Goal: Information Seeking & Learning: Learn about a topic

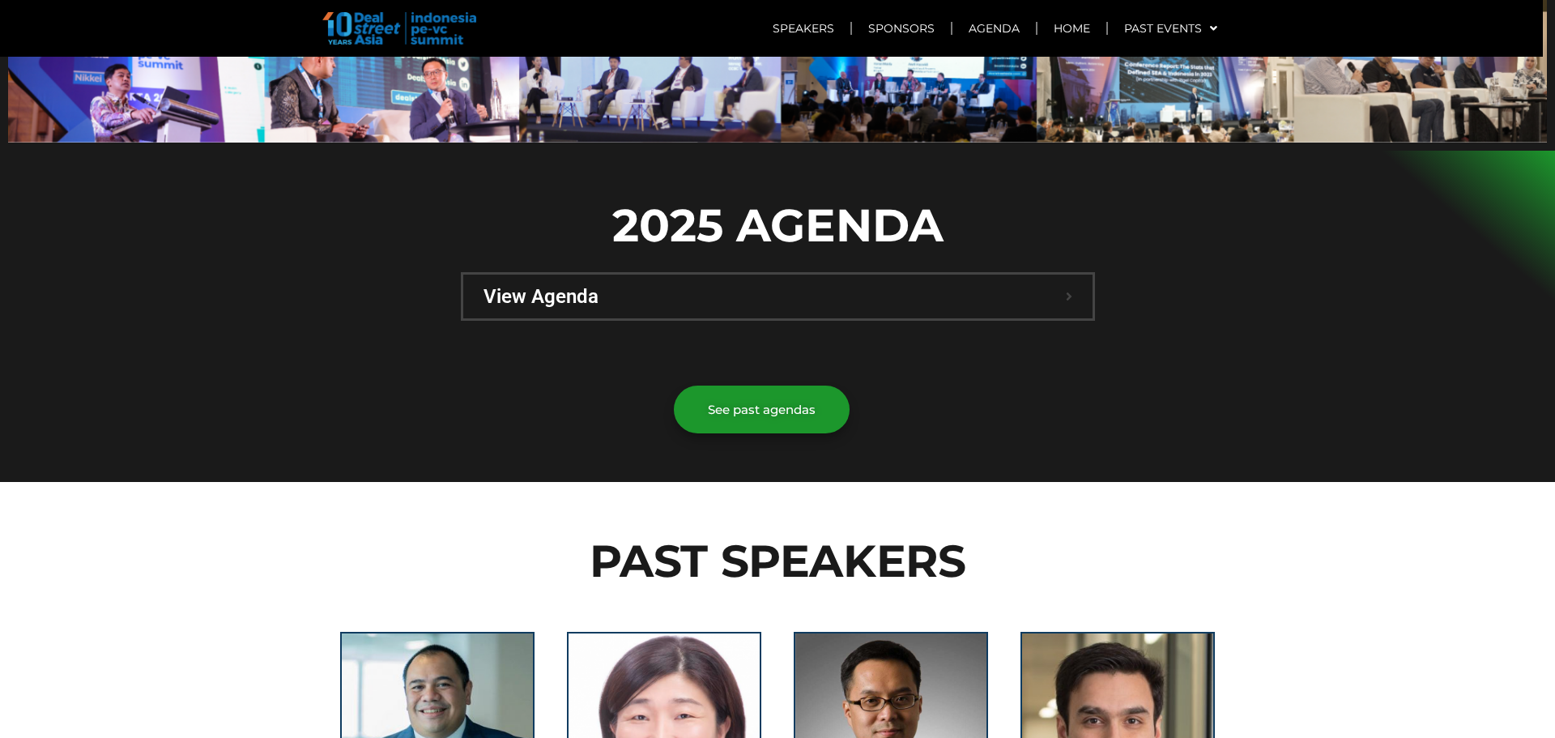
scroll to position [1134, 0]
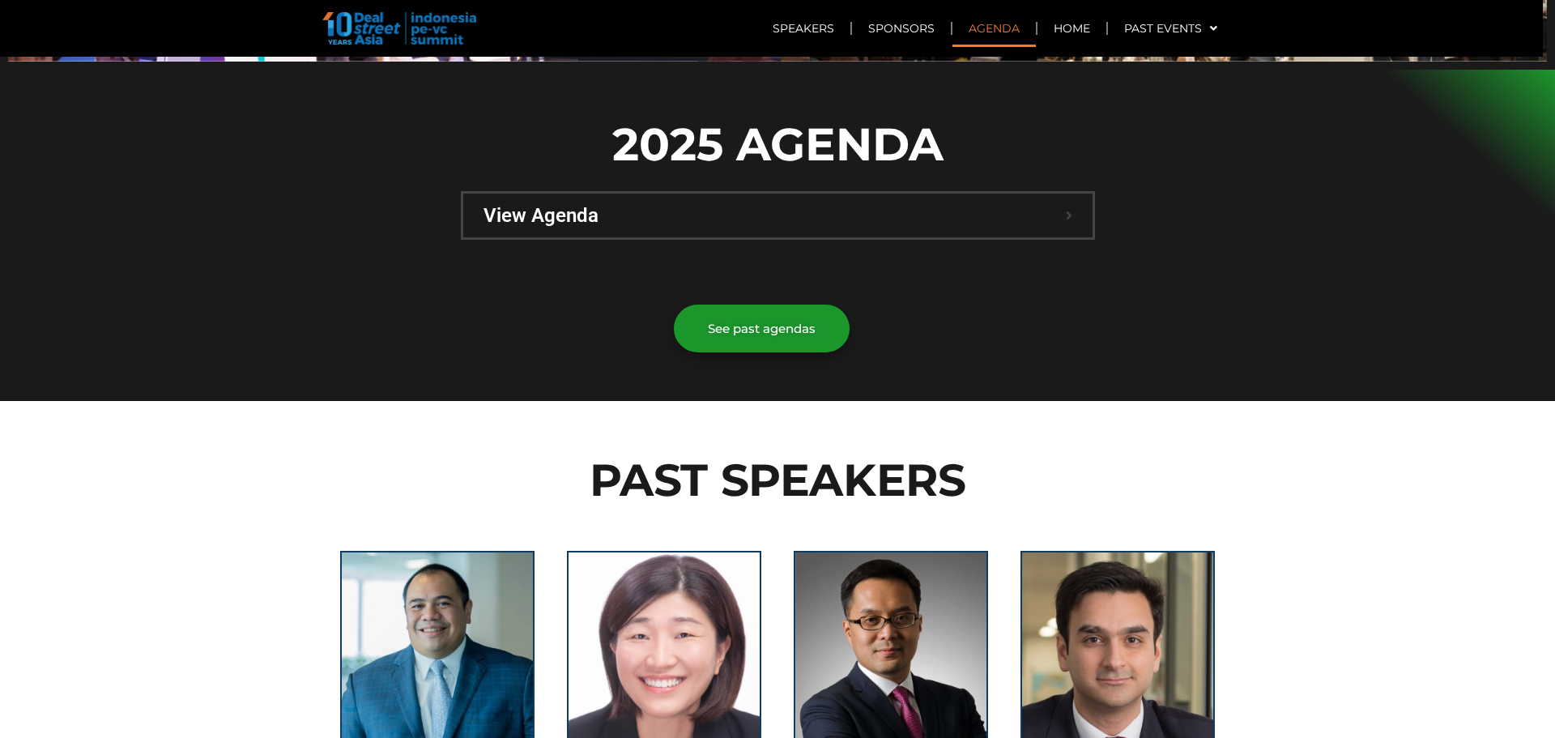
click at [993, 19] on link "Agenda" at bounding box center [993, 28] width 83 height 37
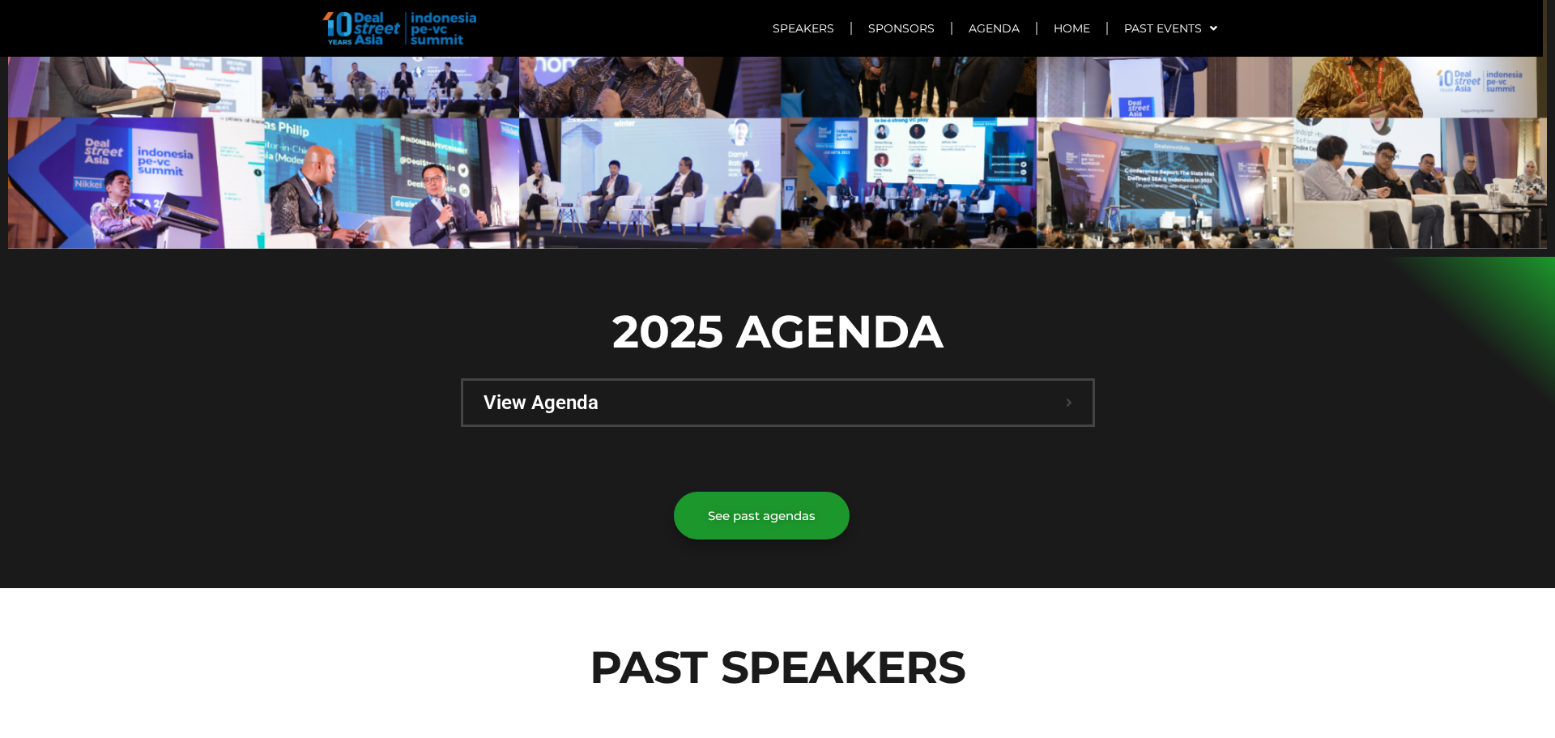
scroll to position [15, 0]
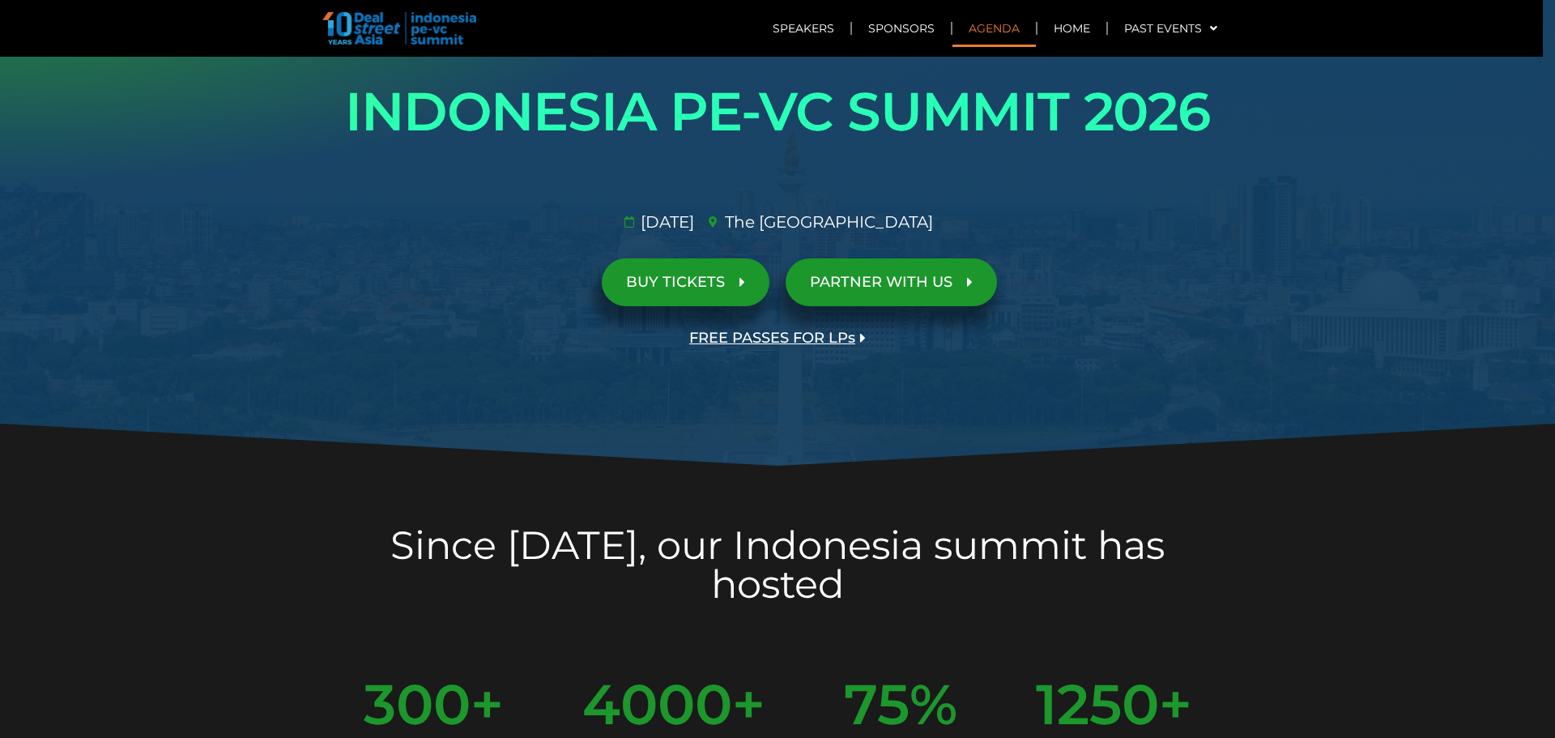
click at [994, 32] on link "Agenda" at bounding box center [993, 28] width 83 height 37
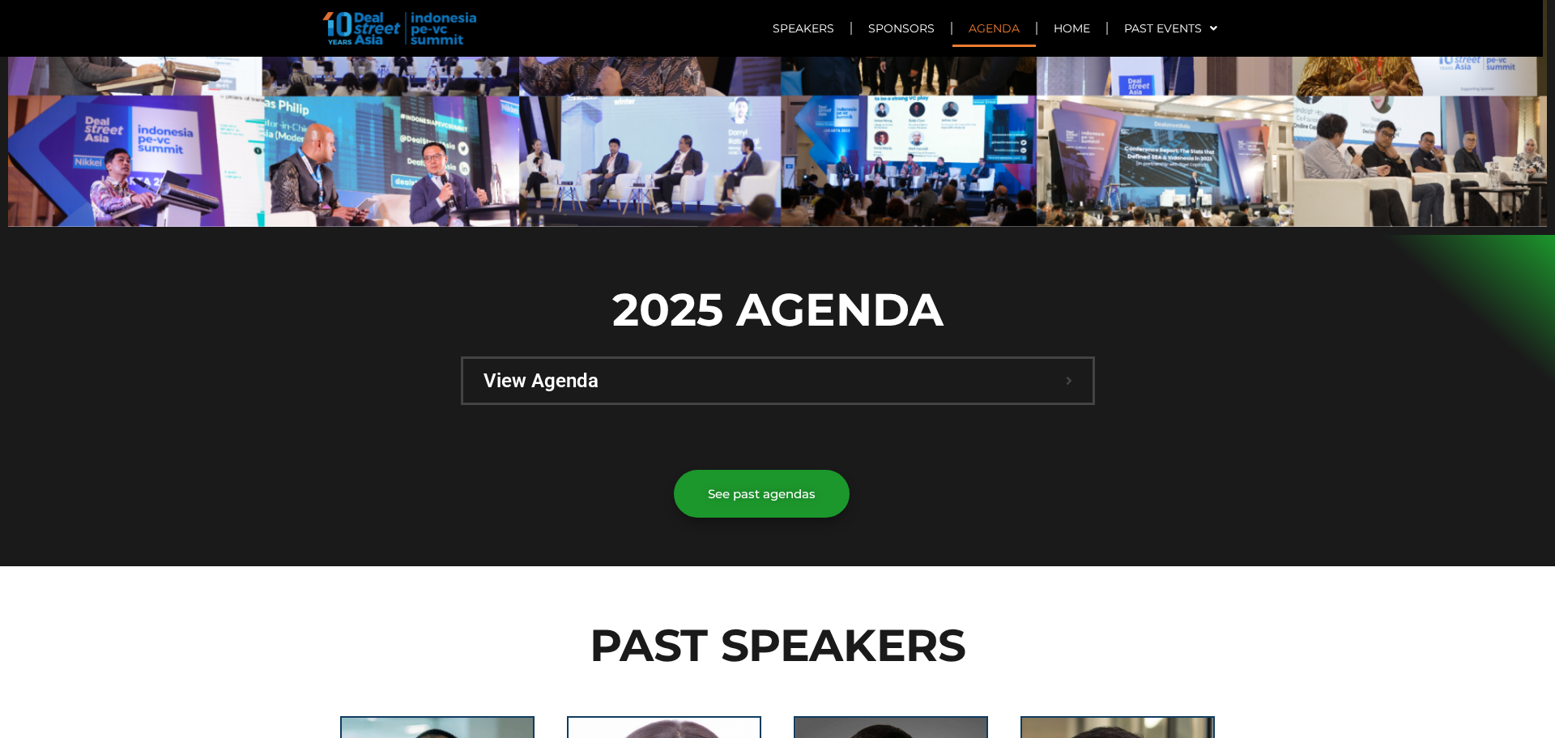
scroll to position [972, 0]
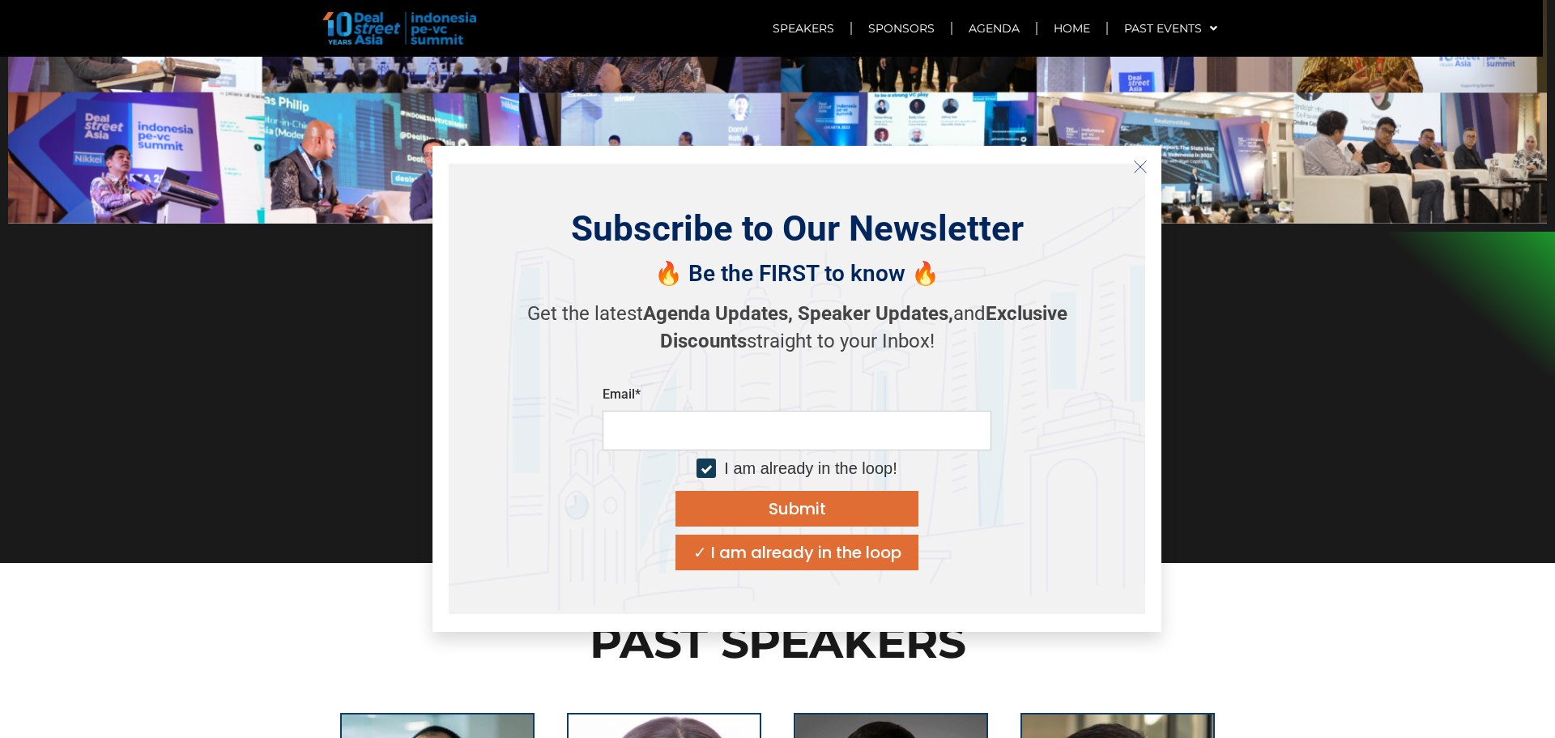
click at [747, 341] on p "Get the latest Agenda Updates, Speaker Updates, and Exclusive Discounts straigh…" at bounding box center [796, 327] width 567 height 54
click at [1129, 165] on button "Close" at bounding box center [1140, 167] width 26 height 26
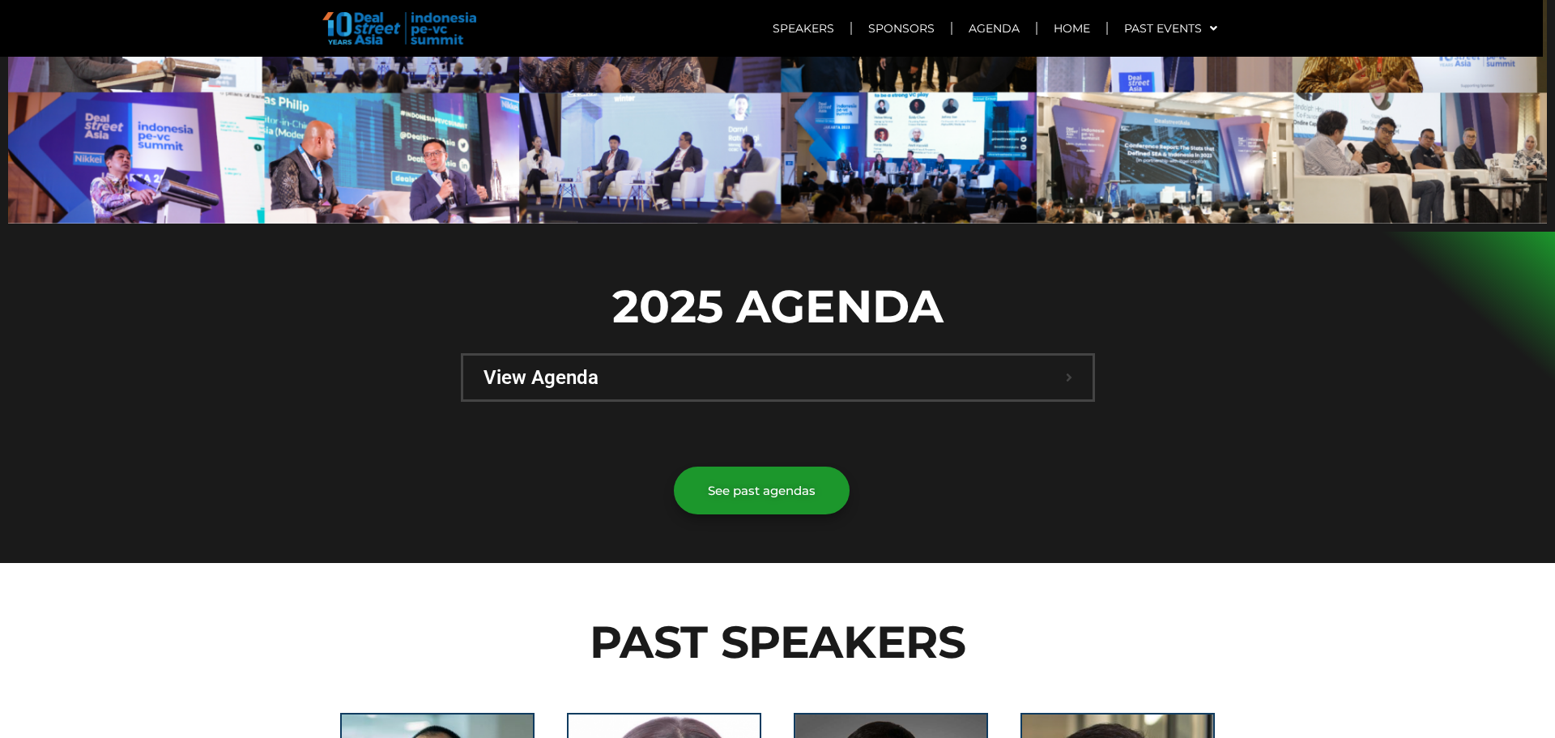
click at [802, 368] on span "View Agenda" at bounding box center [774, 377] width 582 height 19
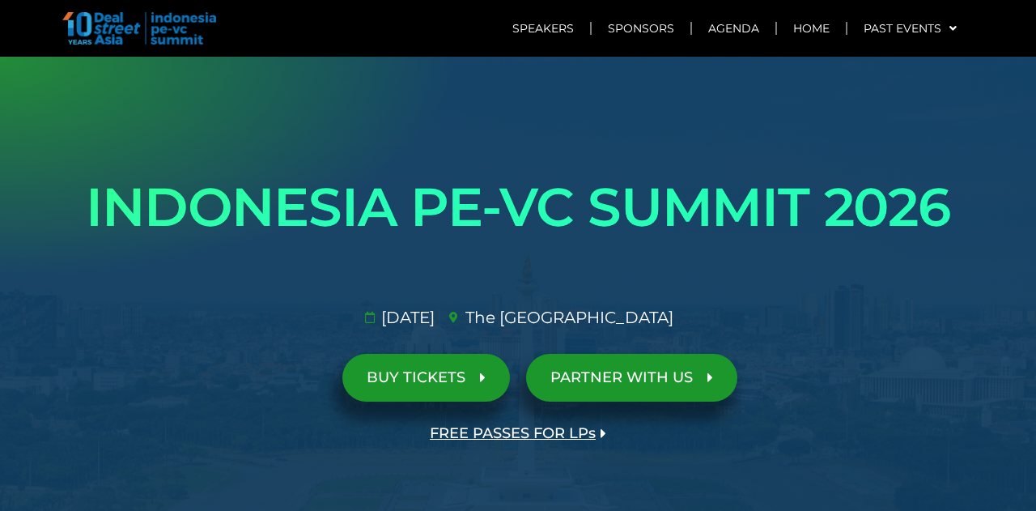
scroll to position [172, 0]
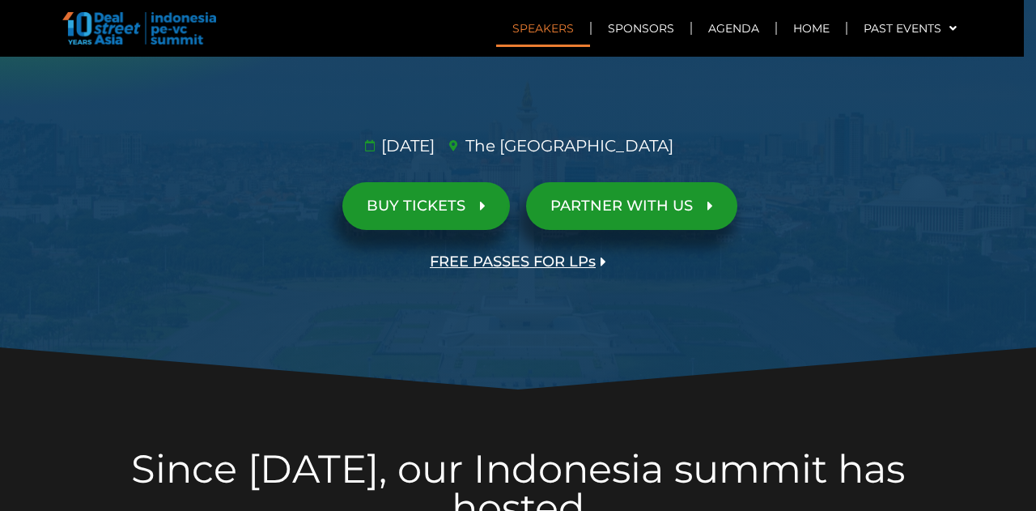
click at [557, 25] on link "Speakers" at bounding box center [543, 28] width 94 height 37
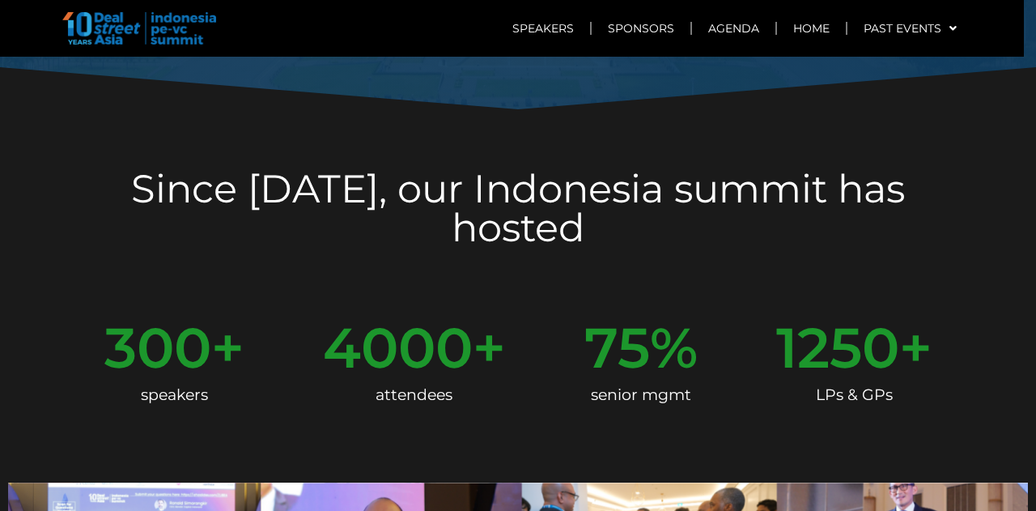
scroll to position [447, 0]
